Goal: Task Accomplishment & Management: Use online tool/utility

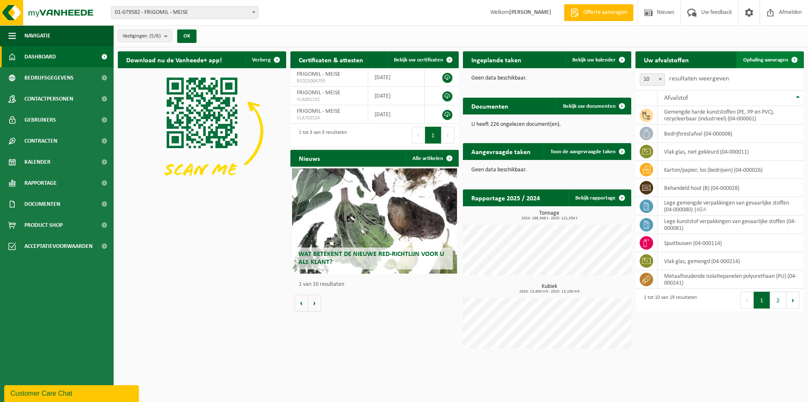
click at [764, 57] on span "Ophaling aanvragen" at bounding box center [765, 59] width 45 height 5
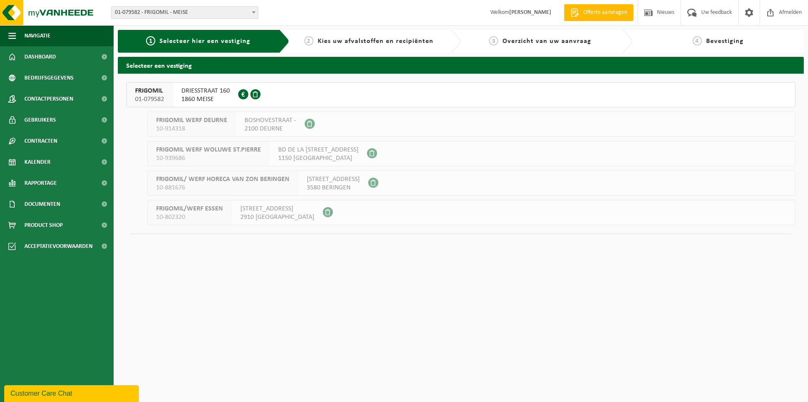
click at [213, 93] on span "DRIESSTRAAT 160" at bounding box center [205, 91] width 48 height 8
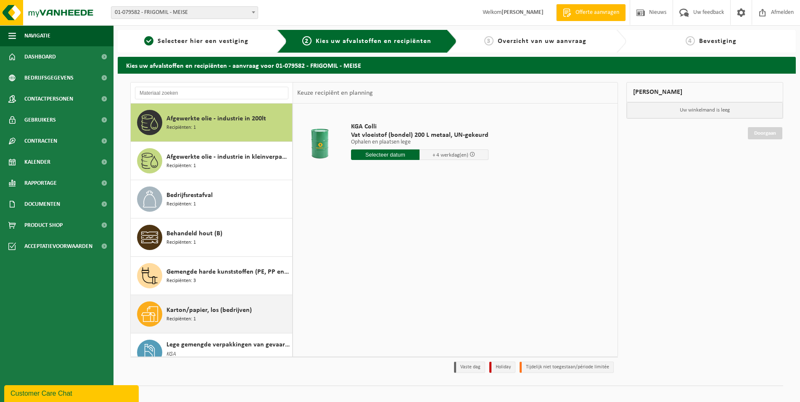
click at [249, 315] on div "Karton/papier, los (bedrijven) Recipiënten: 1" at bounding box center [229, 313] width 124 height 25
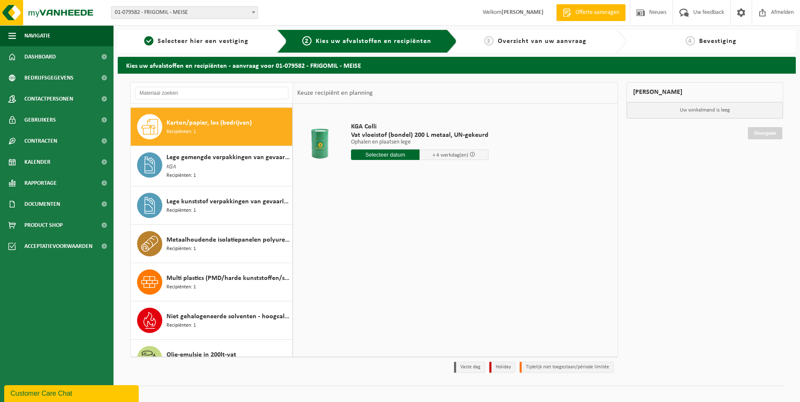
scroll to position [191, 0]
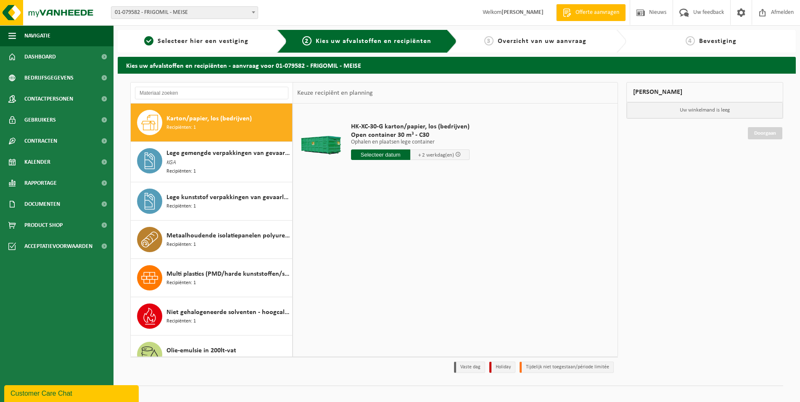
click at [386, 153] on input "text" at bounding box center [380, 154] width 59 height 11
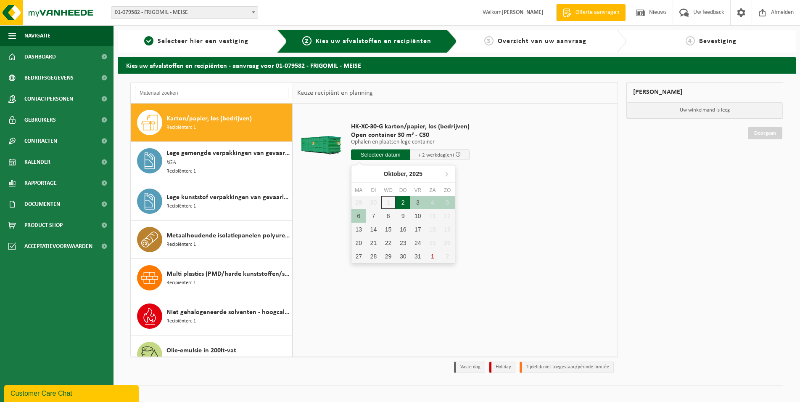
click at [404, 204] on div "2" at bounding box center [403, 202] width 15 height 13
type input "Van 2025-10-02"
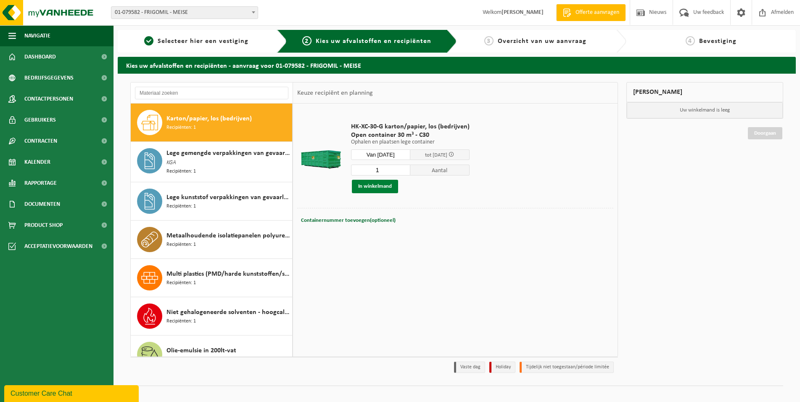
click at [382, 185] on button "In winkelmand" at bounding box center [375, 186] width 46 height 13
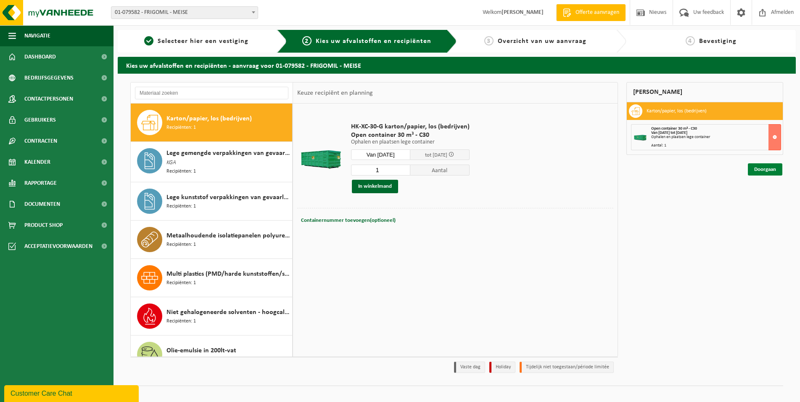
click at [770, 166] on link "Doorgaan" at bounding box center [765, 169] width 34 height 12
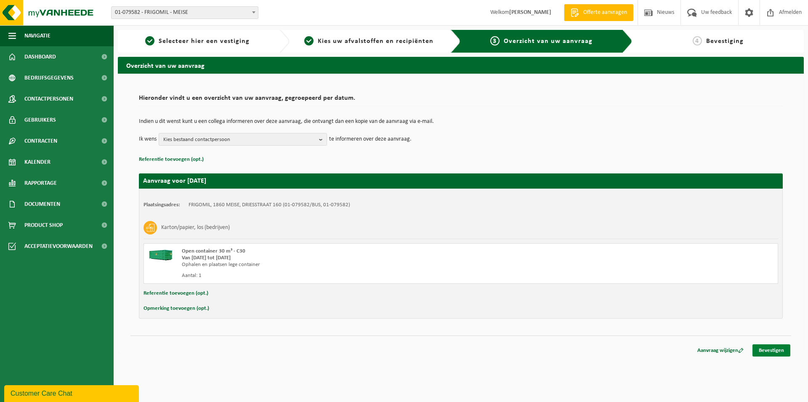
click at [768, 352] on link "Bevestigen" at bounding box center [771, 350] width 38 height 12
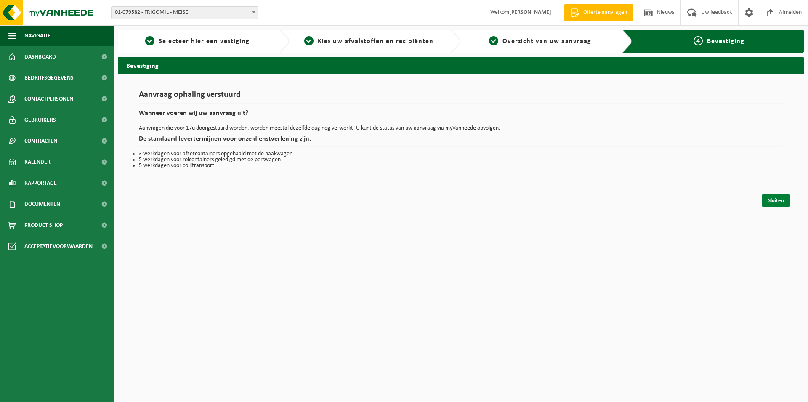
click at [776, 204] on link "Sluiten" at bounding box center [775, 200] width 29 height 12
